Goal: Task Accomplishment & Management: Use online tool/utility

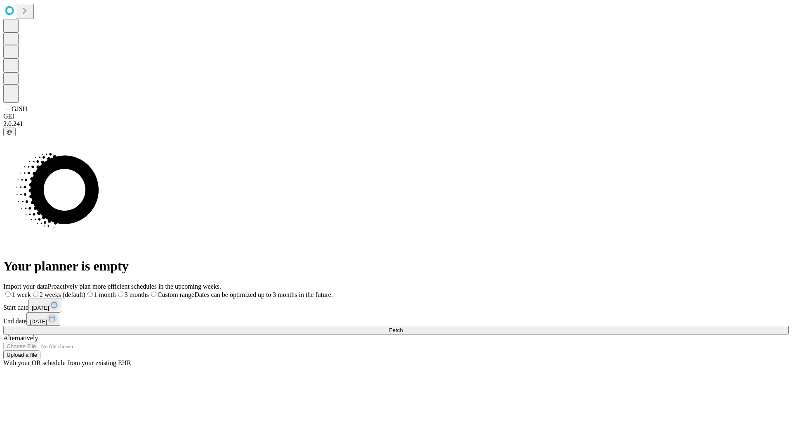
click at [403, 327] on span "Fetch" at bounding box center [396, 330] width 14 height 6
